Goal: Task Accomplishment & Management: Manage account settings

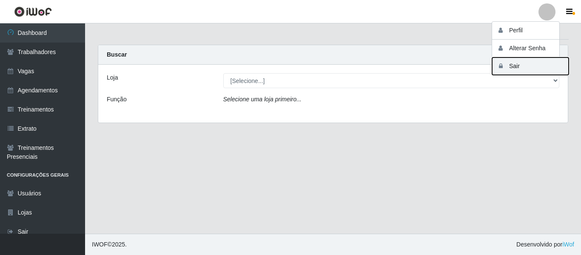
click at [531, 60] on button "Sair" at bounding box center [530, 65] width 77 height 17
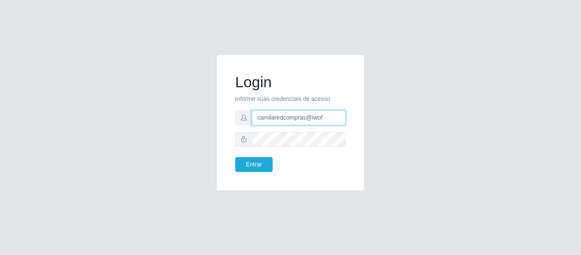
drag, startPoint x: 288, startPoint y: 110, endPoint x: 203, endPoint y: 101, distance: 85.1
click at [203, 101] on div "Login Informe suas credenciais de acesso camilaredcompras@iwof Entrar" at bounding box center [290, 127] width 485 height 147
type input "camila@edilicya"
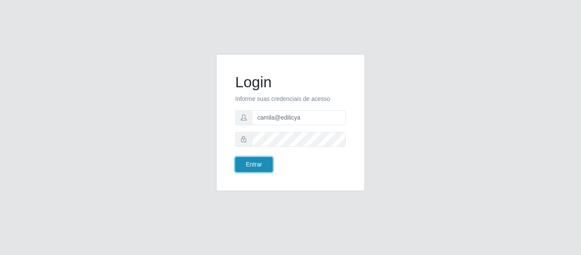
click at [265, 160] on button "Entrar" at bounding box center [253, 164] width 37 height 15
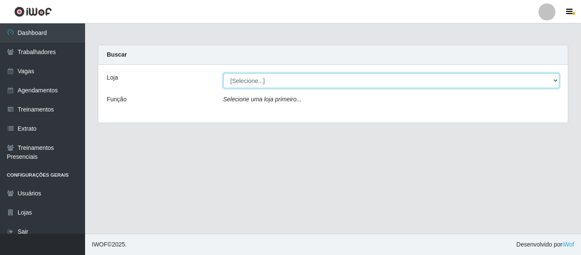
drag, startPoint x: 231, startPoint y: 84, endPoint x: 234, endPoint y: 88, distance: 4.9
click at [231, 84] on select "[Selecione...] Edilicya Supermercado" at bounding box center [391, 80] width 337 height 15
select select "460"
click at [223, 73] on select "[Selecione...] Edilicya Supermercado" at bounding box center [391, 80] width 337 height 15
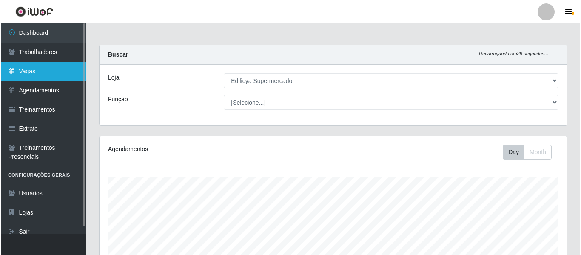
scroll to position [177, 468]
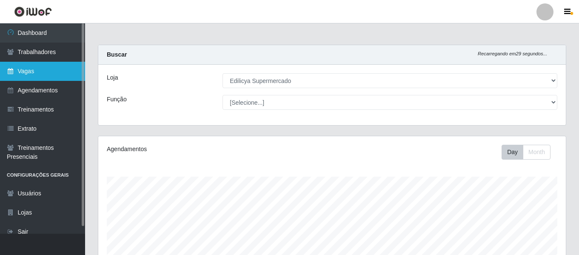
click at [52, 77] on link "Vagas" at bounding box center [42, 71] width 85 height 19
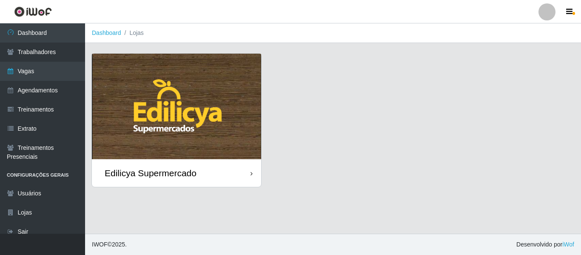
click at [184, 122] on img at bounding box center [176, 107] width 169 height 106
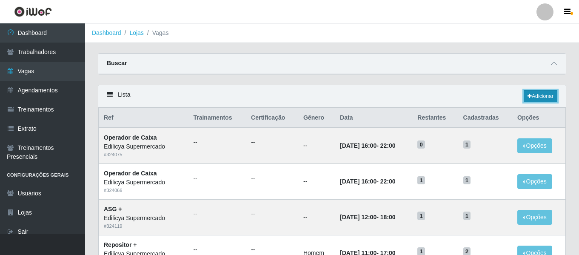
click at [546, 100] on link "Adicionar" at bounding box center [541, 96] width 34 height 12
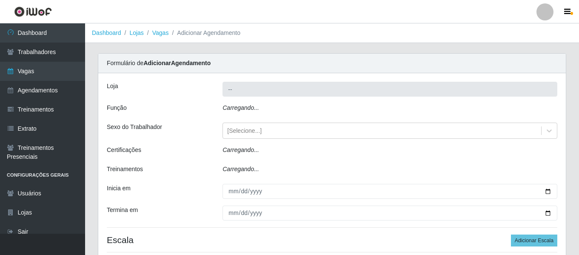
type input "Edilicya Supermercado"
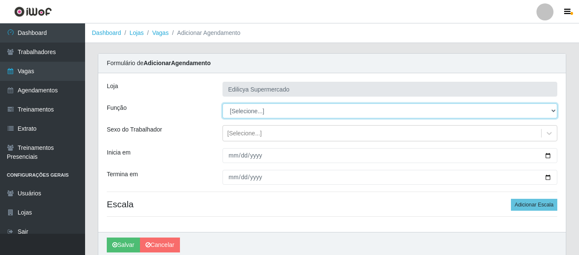
click at [257, 108] on select "[Selecione...] ASG ASG + ASG ++ Auxiliar de Estacionamento Auxiliar de Estacion…" at bounding box center [390, 110] width 335 height 15
select select "115"
click at [223, 103] on select "[Selecione...] ASG ASG + ASG ++ Auxiliar de Estacionamento Auxiliar de Estacion…" at bounding box center [390, 110] width 335 height 15
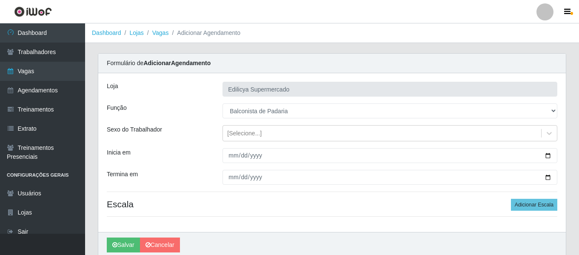
click at [173, 125] on div "Loja Edilicya Supermercado Função [Selecione...] ASG ASG + ASG ++ Auxiliar de E…" at bounding box center [332, 152] width 468 height 159
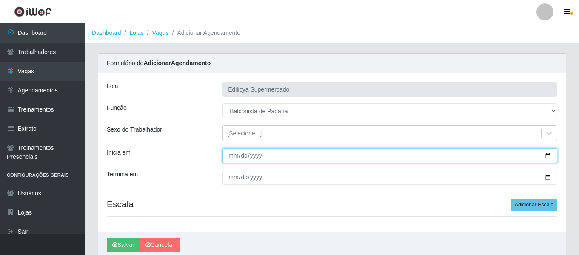
click at [236, 157] on input "Inicia em" at bounding box center [390, 155] width 335 height 15
click at [230, 160] on input "Inicia em" at bounding box center [390, 155] width 335 height 15
type input "[DATE]"
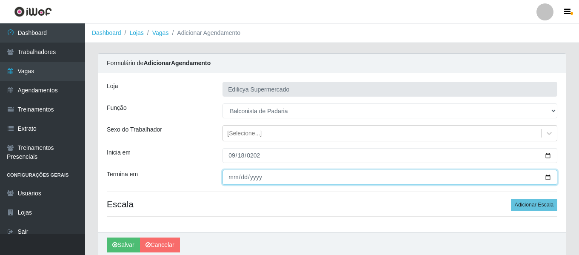
click at [227, 176] on input "Termina em" at bounding box center [390, 177] width 335 height 15
type input "[DATE]"
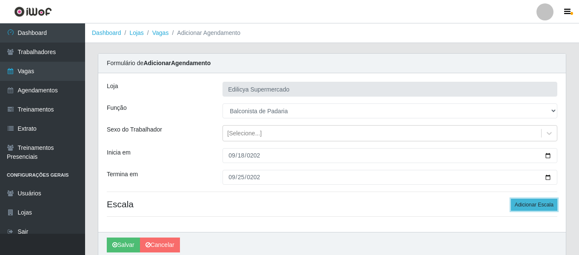
click at [534, 204] on button "Adicionar Escala" at bounding box center [534, 205] width 46 height 12
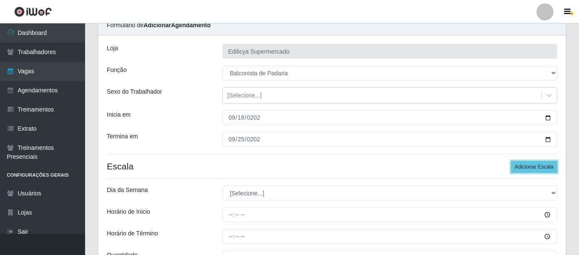
scroll to position [85, 0]
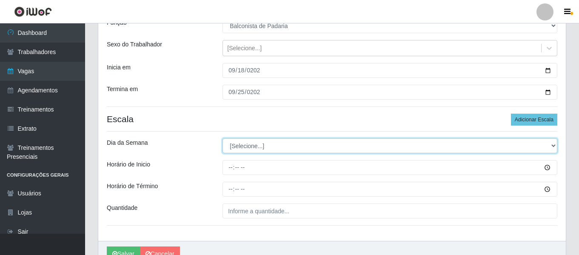
click at [259, 147] on select "[Selecione...] Segunda Terça Quarta Quinta Sexta Sábado Domingo" at bounding box center [390, 145] width 335 height 15
select select "4"
click at [223, 138] on select "[Selecione...] Segunda Terça Quarta Quinta Sexta Sábado Domingo" at bounding box center [390, 145] width 335 height 15
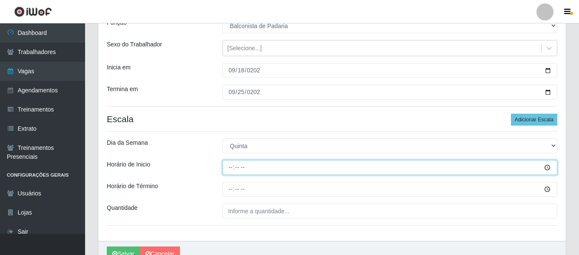
click at [230, 166] on input "Horário de Inicio" at bounding box center [390, 167] width 335 height 15
type input "08:00"
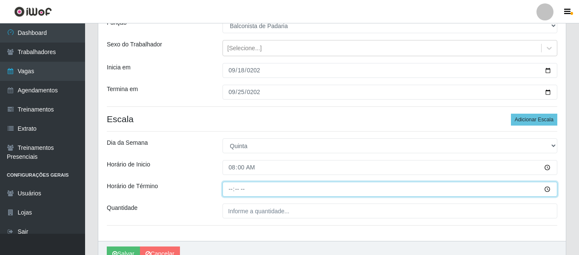
click at [229, 186] on input "Horário de Término" at bounding box center [390, 189] width 335 height 15
type input "14:00"
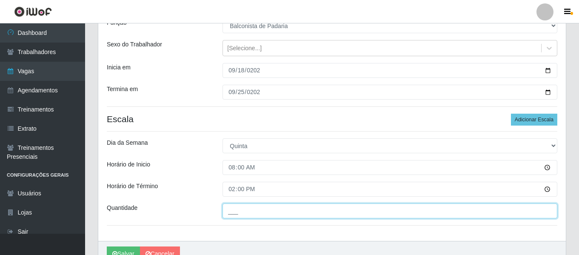
click at [253, 206] on input "___" at bounding box center [390, 210] width 335 height 15
type input "1__"
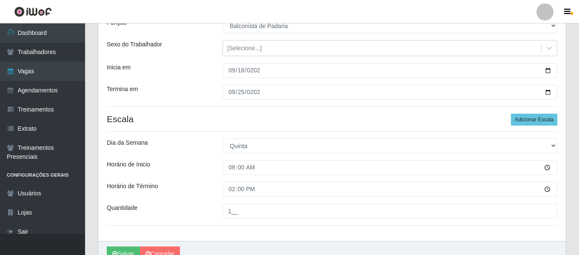
click at [172, 141] on div "Dia da Semana" at bounding box center [158, 145] width 116 height 15
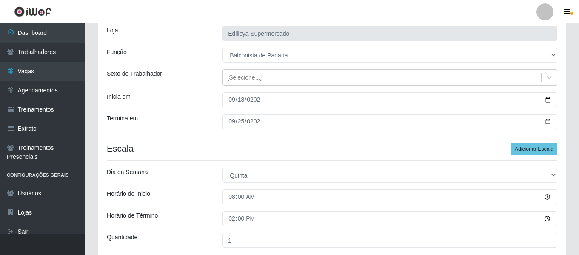
scroll to position [129, 0]
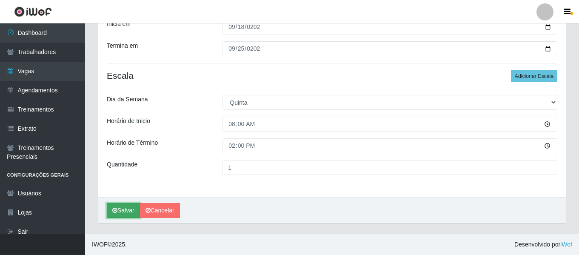
click at [120, 211] on button "Salvar" at bounding box center [123, 210] width 33 height 15
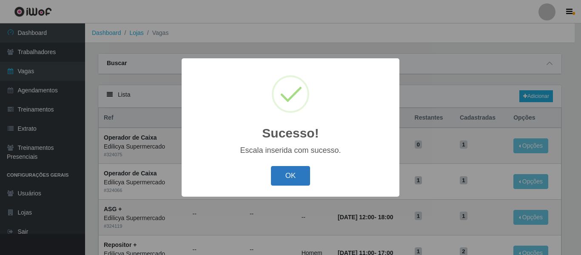
click at [293, 168] on button "OK" at bounding box center [291, 176] width 40 height 20
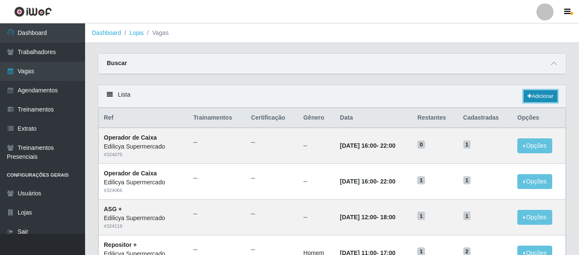
click at [539, 100] on link "Adicionar" at bounding box center [541, 96] width 34 height 12
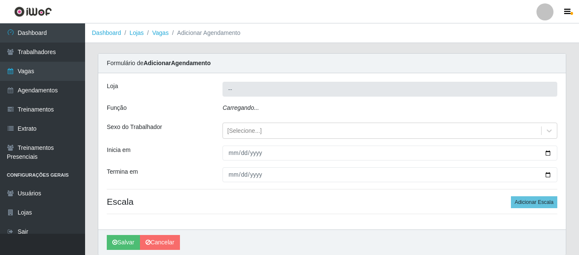
type input "Edilicya Supermercado"
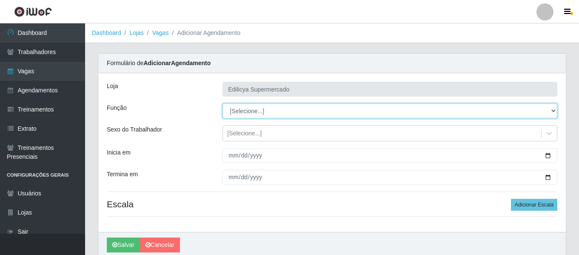
click at [257, 113] on select "[Selecione...] ASG ASG + ASG ++ Auxiliar de Estacionamento Auxiliar de Estacion…" at bounding box center [390, 110] width 335 height 15
select select "24"
click at [223, 103] on select "[Selecione...] ASG ASG + ASG ++ Auxiliar de Estacionamento Auxiliar de Estacion…" at bounding box center [390, 110] width 335 height 15
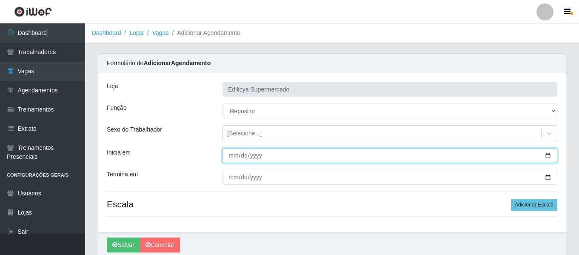
click at [226, 157] on input "Inicia em" at bounding box center [390, 155] width 335 height 15
type input "2025-09-12"
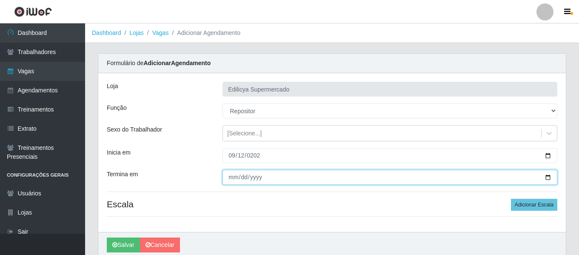
click at [232, 177] on input "Termina em" at bounding box center [390, 177] width 335 height 15
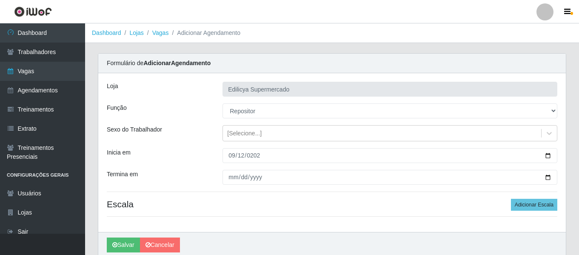
click at [280, 60] on div "Formulário de Adicionar Agendamento" at bounding box center [332, 64] width 468 height 20
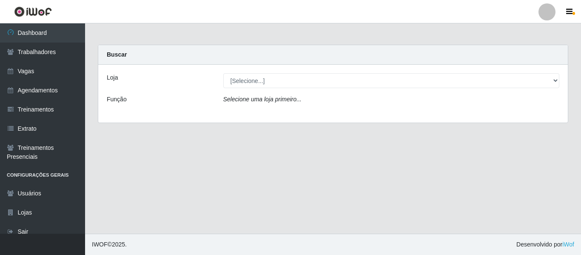
click at [266, 89] on div "Loja [Selecione...] Edilicya Supermercado Função Selecione uma loja primeiro..." at bounding box center [333, 94] width 470 height 58
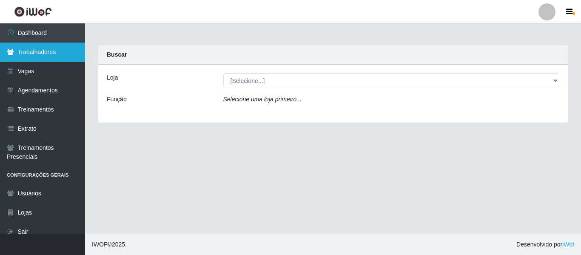
click at [62, 59] on link "Trabalhadores" at bounding box center [42, 52] width 85 height 19
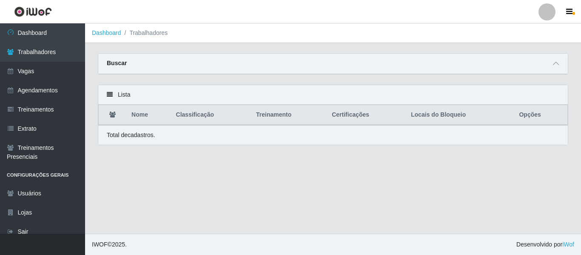
click at [562, 62] on div "Buscar" at bounding box center [333, 64] width 470 height 20
click at [557, 62] on icon at bounding box center [556, 63] width 6 height 6
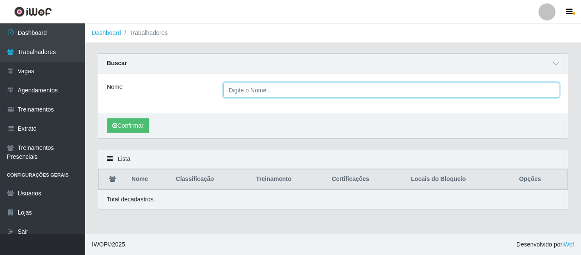
click at [266, 83] on input "Nome" at bounding box center [391, 90] width 337 height 15
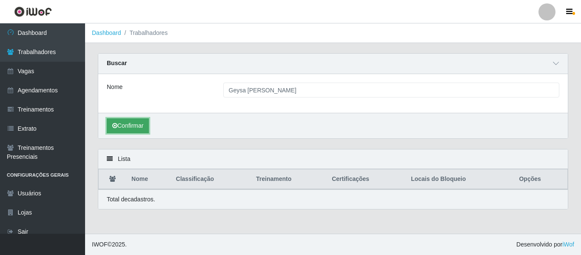
click at [131, 120] on button "Confirmar" at bounding box center [128, 125] width 42 height 15
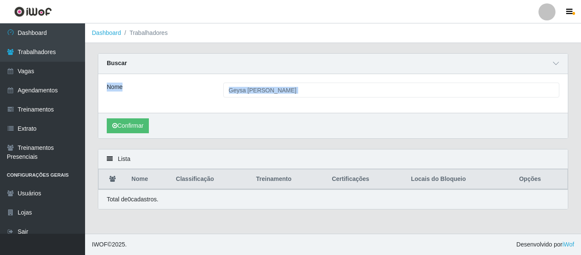
drag, startPoint x: 581, startPoint y: 66, endPoint x: 577, endPoint y: 144, distance: 77.5
click at [577, 144] on div "Carregando... Buscar Nome Geysa karla Ricardo de Melo Oliveira Confirmar Lista …" at bounding box center [333, 136] width 496 height 166
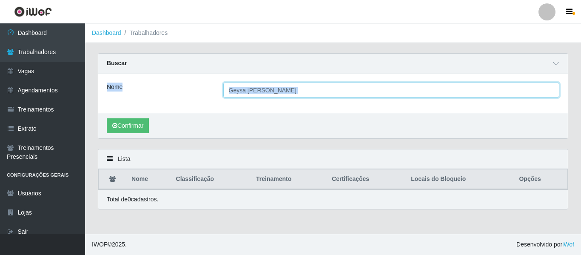
click at [384, 85] on input "Geysa karla Ricardo de Melo Oliveira" at bounding box center [391, 90] width 337 height 15
drag, startPoint x: 384, startPoint y: 85, endPoint x: 266, endPoint y: 94, distance: 118.3
click at [266, 94] on input "Geysa karla Ricardo de Melo Oliveira" at bounding box center [391, 90] width 337 height 15
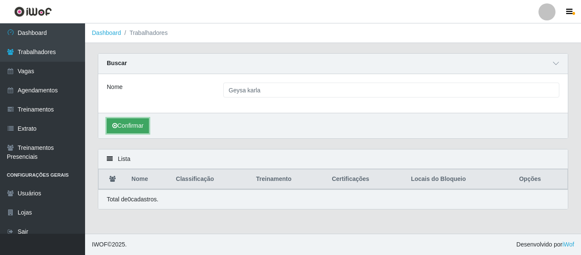
click at [127, 124] on button "Confirmar" at bounding box center [128, 125] width 42 height 15
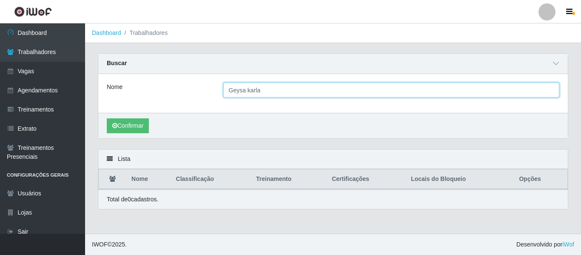
click at [282, 89] on input "Geysa karla" at bounding box center [391, 90] width 337 height 15
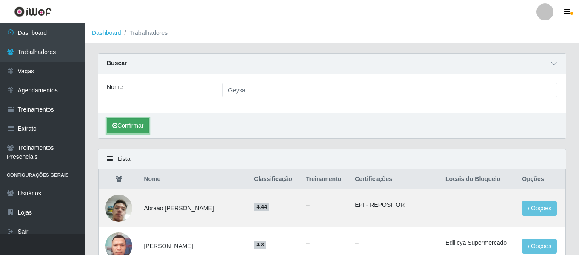
click at [143, 129] on button "Confirmar" at bounding box center [128, 125] width 42 height 15
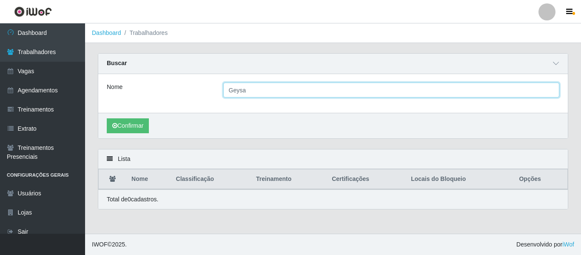
click at [240, 92] on input "Geysa" at bounding box center [391, 90] width 337 height 15
type input "Geisa"
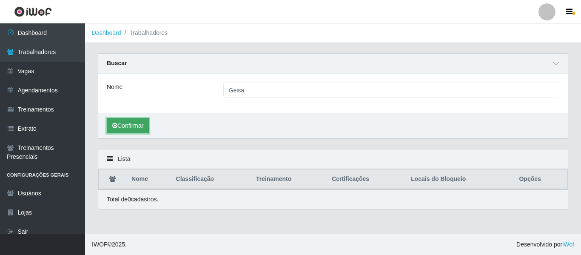
click at [138, 126] on button "Confirmar" at bounding box center [128, 125] width 42 height 15
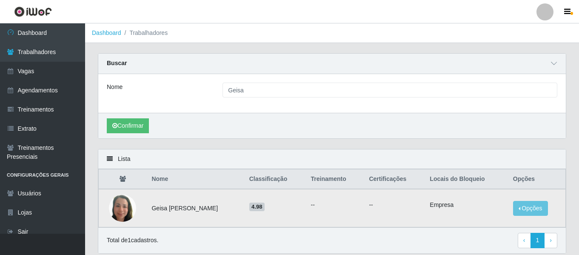
click at [123, 210] on img at bounding box center [122, 208] width 27 height 49
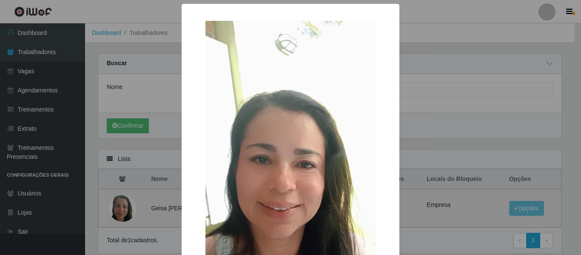
click at [123, 210] on div "× OK Cancel" at bounding box center [290, 127] width 581 height 255
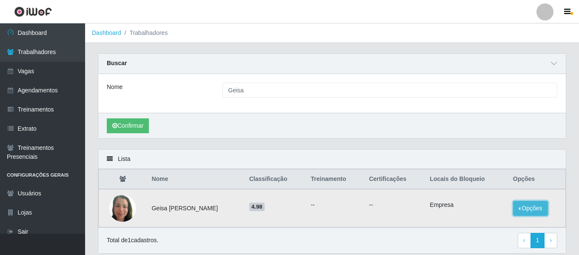
click at [532, 208] on button "Opções" at bounding box center [530, 208] width 35 height 15
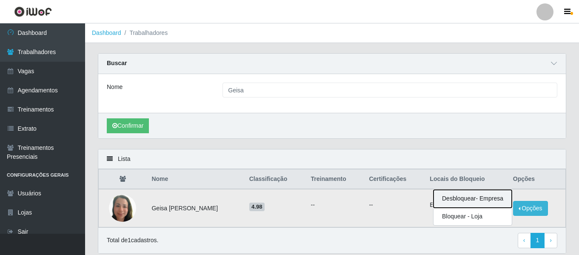
click at [494, 199] on button "Desbloquear - Empresa" at bounding box center [473, 199] width 78 height 18
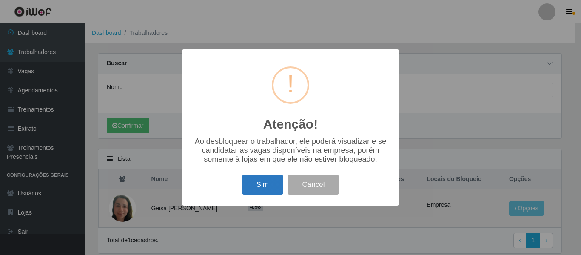
click at [262, 183] on button "Sim" at bounding box center [262, 185] width 41 height 20
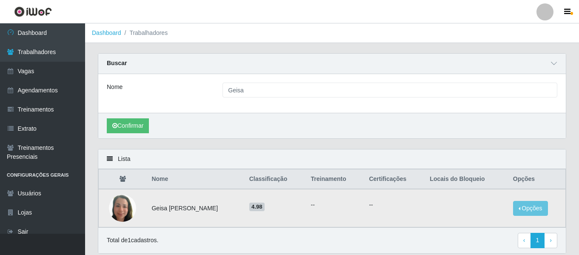
click at [115, 205] on img at bounding box center [122, 208] width 27 height 49
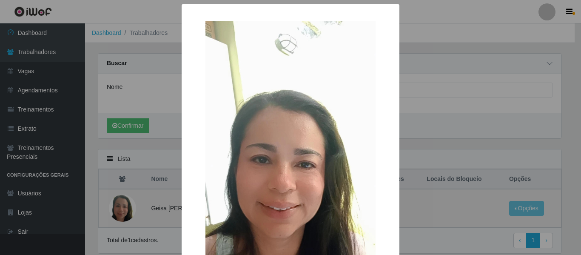
click at [115, 205] on div "× OK Cancel" at bounding box center [290, 127] width 581 height 255
